Goal: Obtain resource: Download file/media

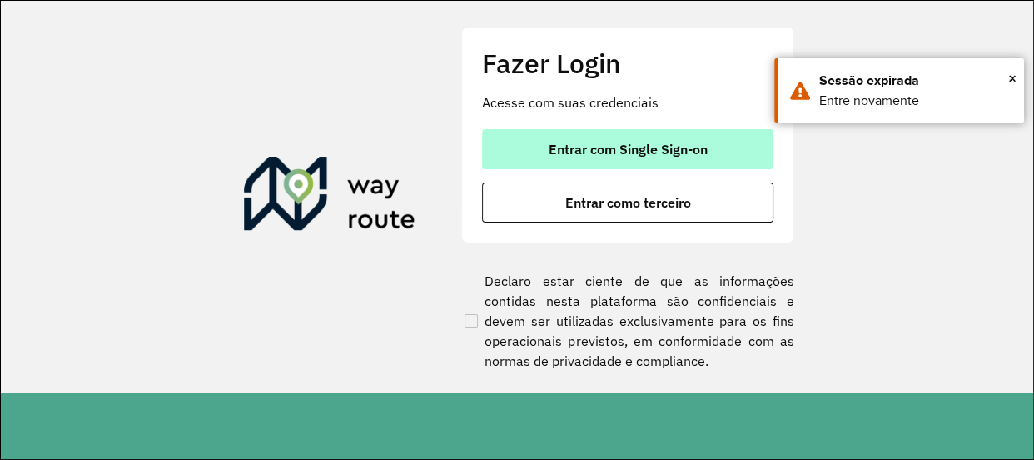
click at [667, 146] on span "Entrar com Single Sign-on" at bounding box center [628, 148] width 159 height 13
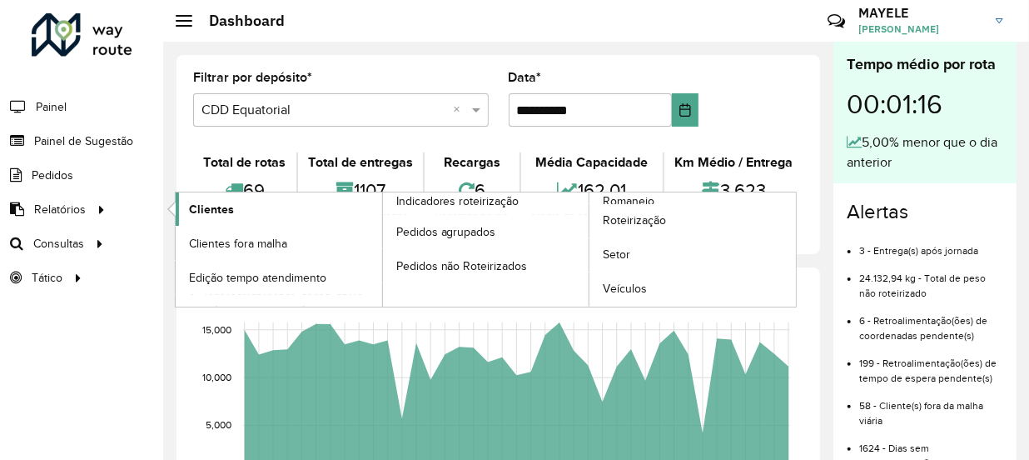
click at [204, 192] on link "Clientes" at bounding box center [279, 208] width 207 height 33
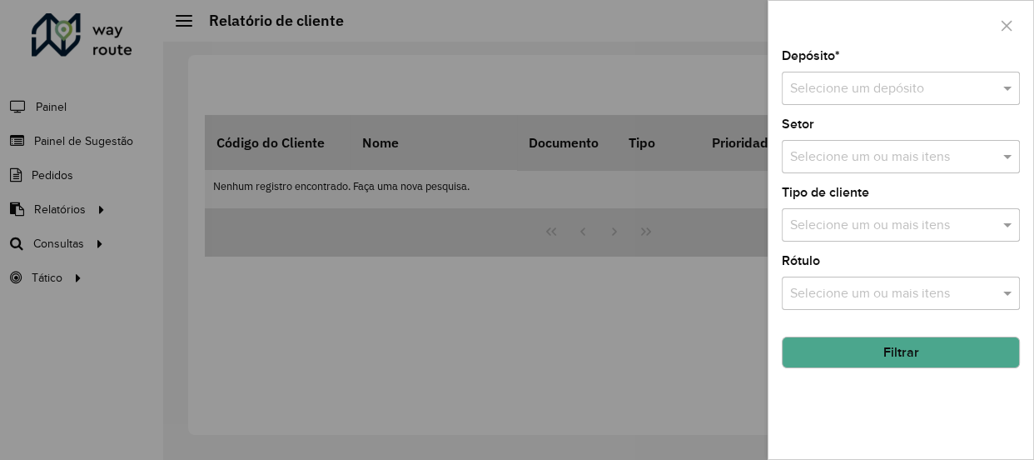
click at [866, 95] on input "text" at bounding box center [884, 89] width 188 height 20
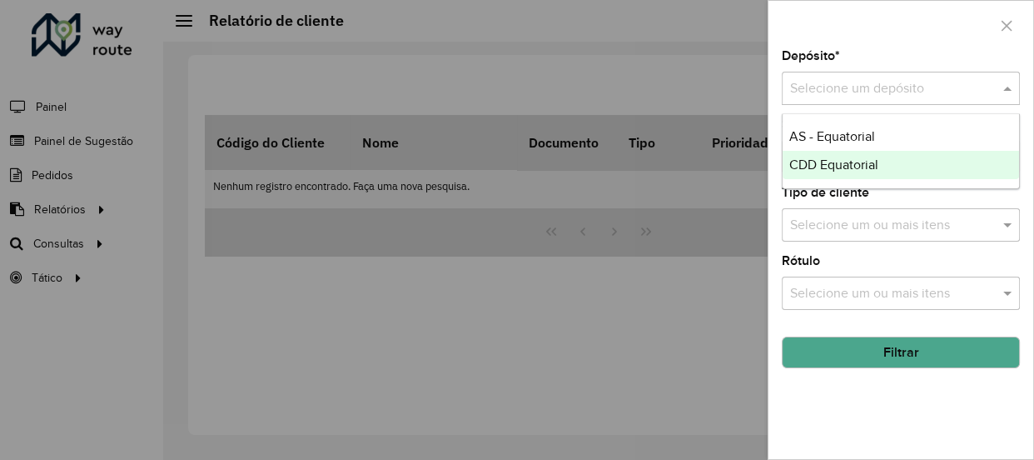
click at [833, 162] on span "CDD Equatorial" at bounding box center [833, 164] width 89 height 14
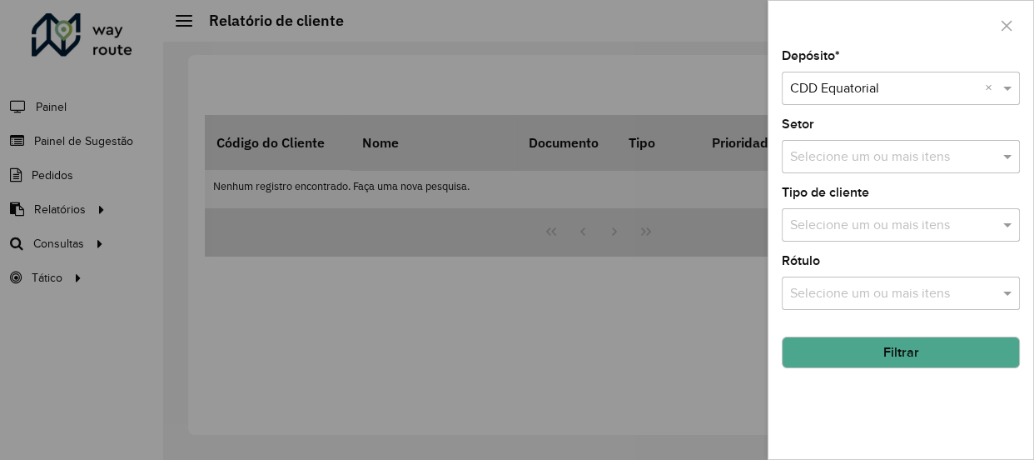
click at [941, 362] on button "Filtrar" at bounding box center [901, 352] width 238 height 32
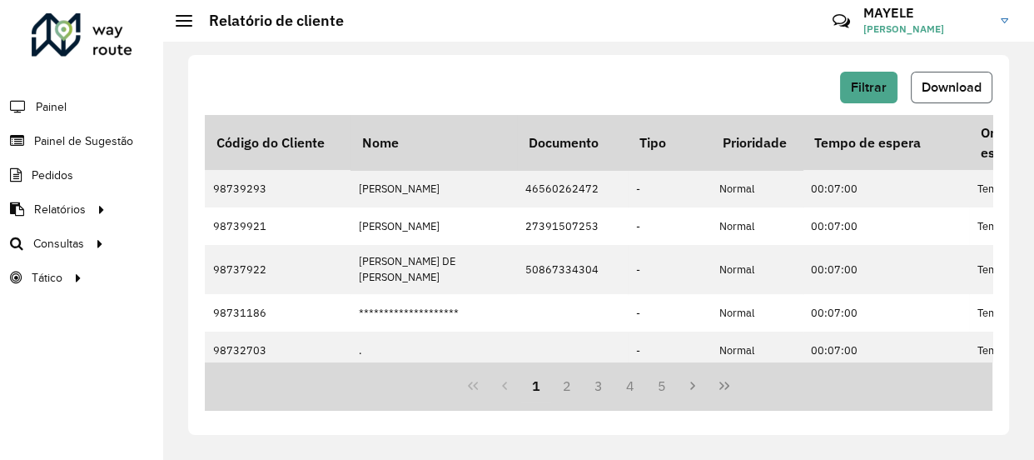
click at [965, 92] on span "Download" at bounding box center [952, 87] width 60 height 14
